Goal: Communication & Community: Answer question/provide support

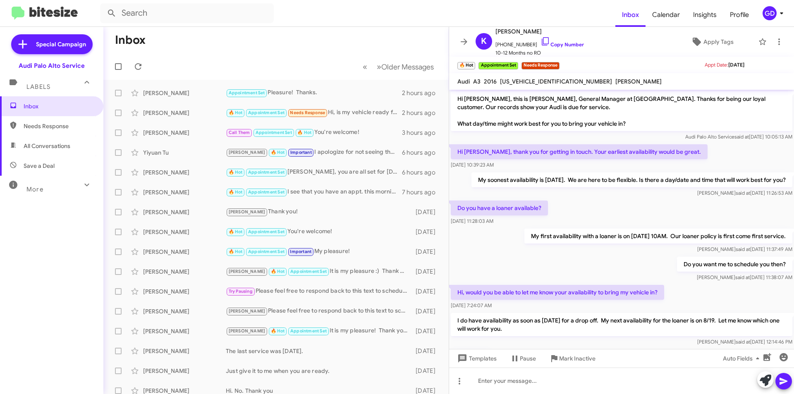
scroll to position [252, 0]
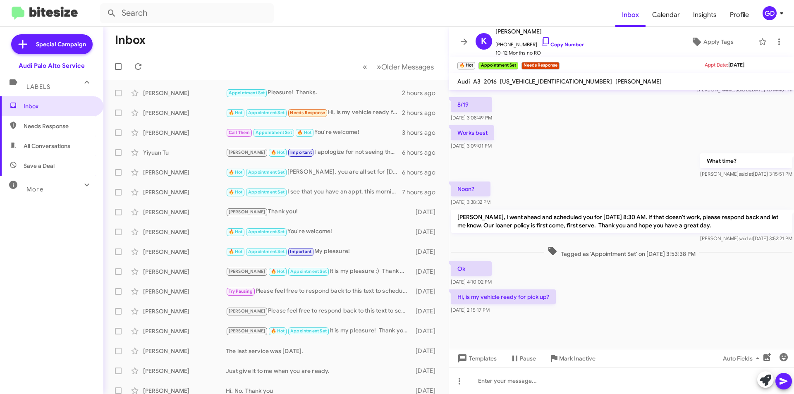
click at [128, 72] on div at bounding box center [120, 66] width 20 height 17
click at [139, 64] on icon at bounding box center [138, 66] width 7 height 7
click at [42, 127] on span "Needs Response" at bounding box center [59, 126] width 70 height 8
type input "in:needs-response"
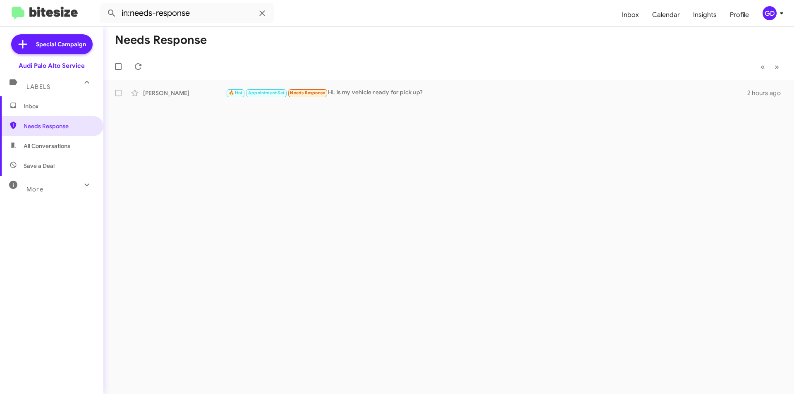
click at [28, 107] on span "Inbox" at bounding box center [59, 106] width 70 height 8
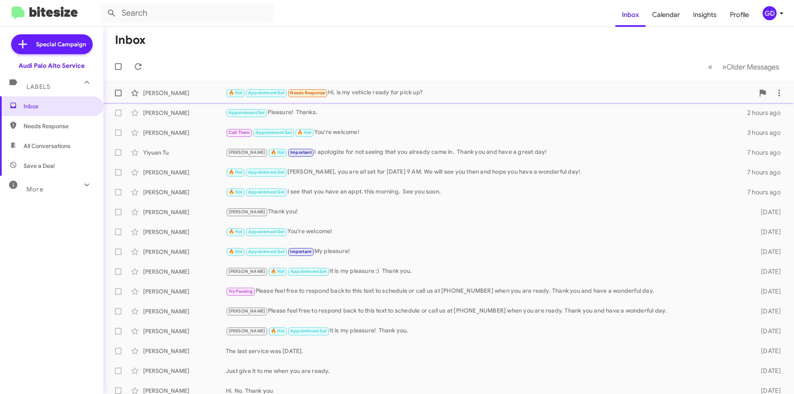
click at [359, 90] on div "🔥 Hot Appointment Set Needs Response Hi, is my vehicle ready for pick up?" at bounding box center [490, 93] width 528 height 10
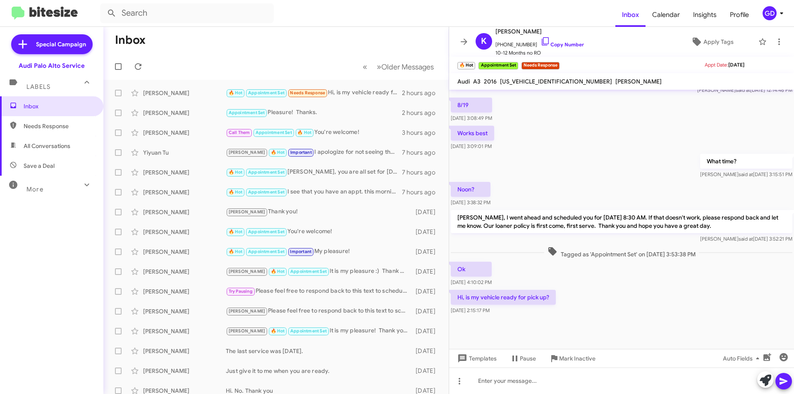
scroll to position [252, 0]
click at [501, 31] on span "[PERSON_NAME]" at bounding box center [539, 31] width 88 height 10
copy span "[PERSON_NAME]"
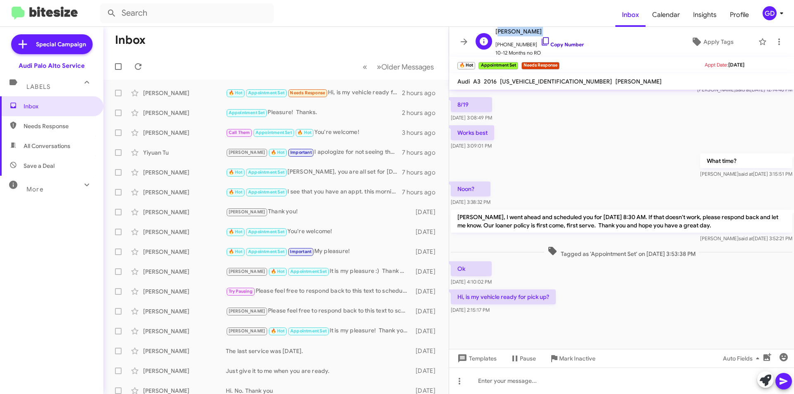
click at [561, 41] on link "Copy Number" at bounding box center [561, 44] width 43 height 6
copy span "[PERSON_NAME]"
click at [553, 44] on link "Copy Number" at bounding box center [561, 44] width 43 height 6
copy span "[PERSON_NAME]"
click at [670, 151] on div "Works best [DATE] 3:09:01 PM" at bounding box center [621, 138] width 345 height 28
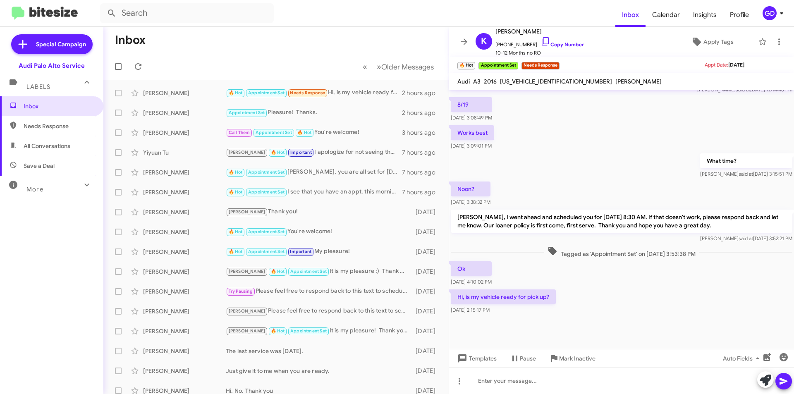
click at [665, 147] on div "Works best [DATE] 3:09:01 PM" at bounding box center [621, 138] width 345 height 28
click at [51, 131] on span "Needs Response" at bounding box center [51, 126] width 103 height 20
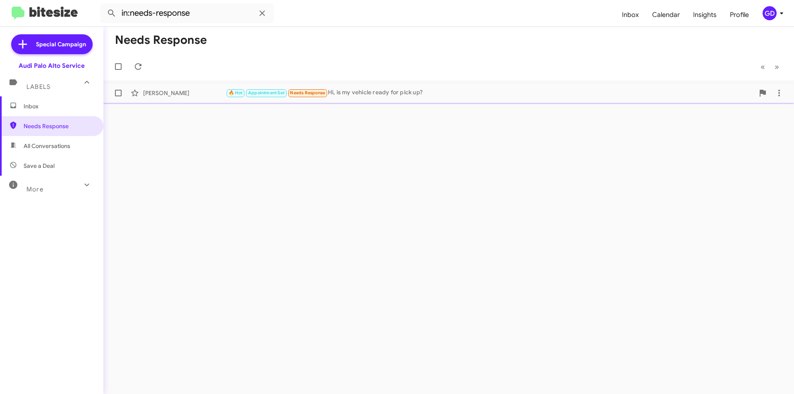
click at [401, 94] on div "🔥 Hot Appointment Set Needs Response Hi, is my vehicle ready for pick up?" at bounding box center [490, 93] width 528 height 10
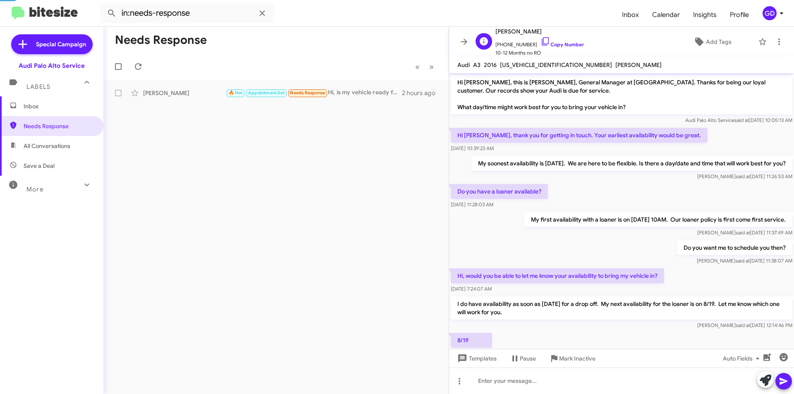
scroll to position [219, 0]
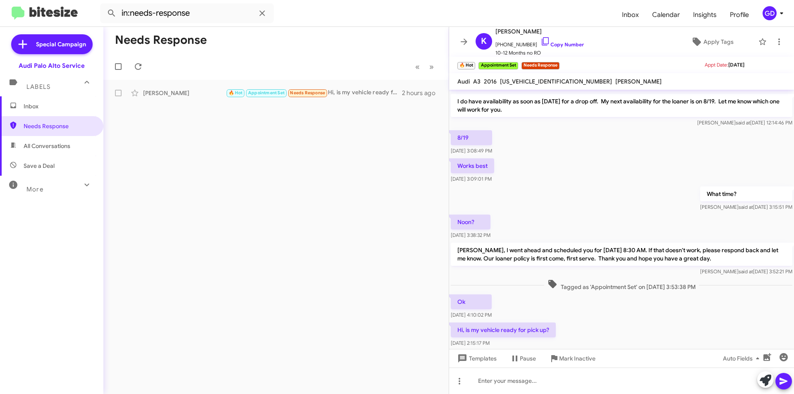
click at [60, 149] on span "All Conversations" at bounding box center [47, 146] width 47 height 8
type input "in:all-conversations"
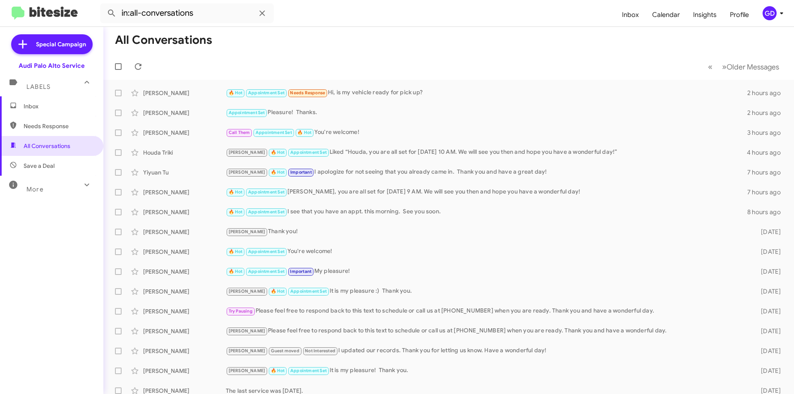
click at [31, 104] on span "Inbox" at bounding box center [59, 106] width 70 height 8
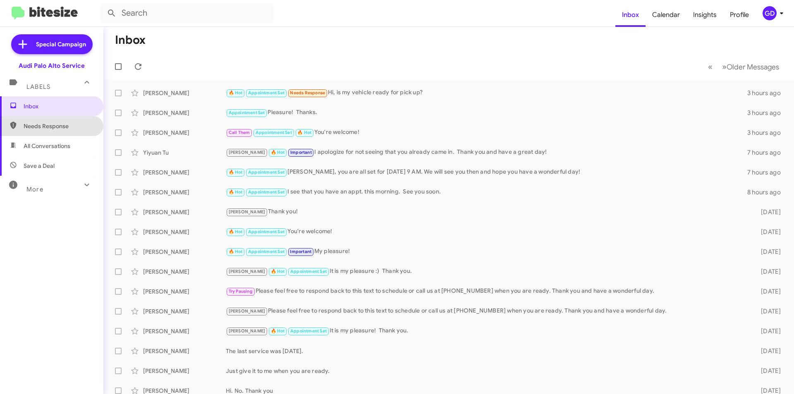
click at [55, 122] on span "Needs Response" at bounding box center [59, 126] width 70 height 8
type input "in:needs-response"
